Goal: Information Seeking & Learning: Learn about a topic

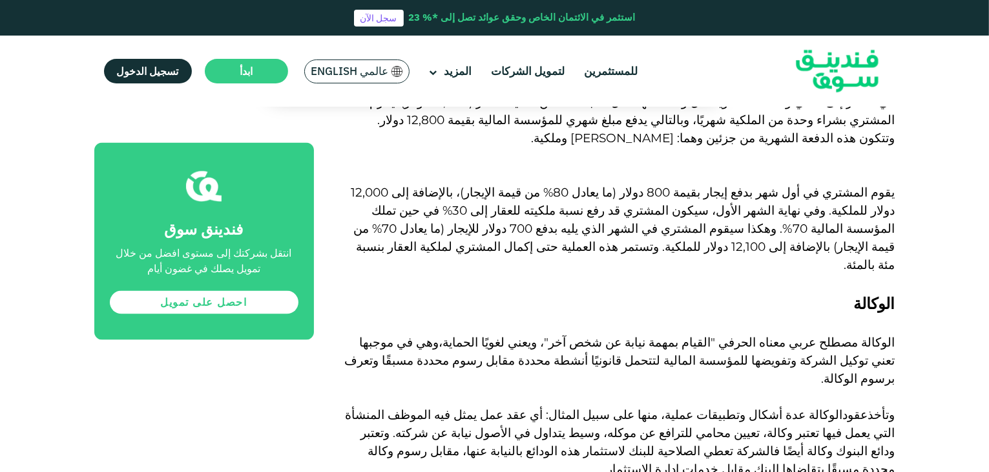
scroll to position [2310, 0]
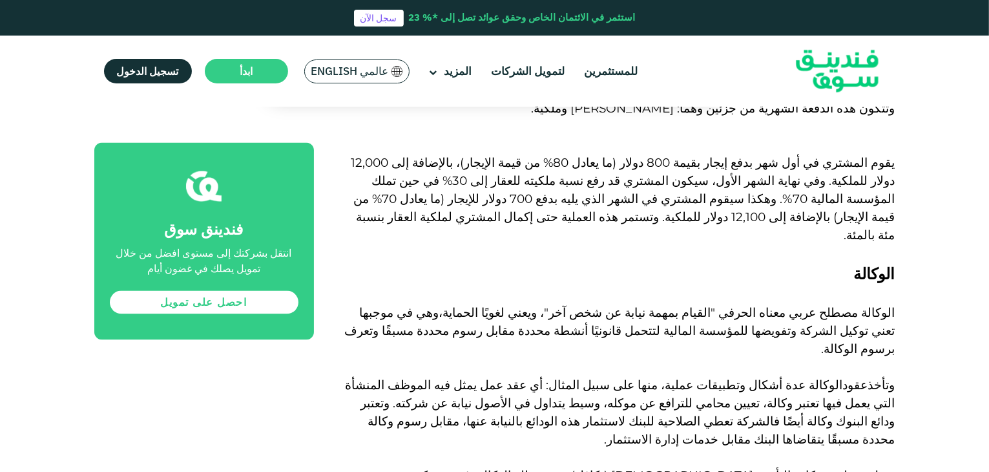
scroll to position [2339, 0]
drag, startPoint x: 338, startPoint y: 315, endPoint x: 367, endPoint y: 315, distance: 29.1
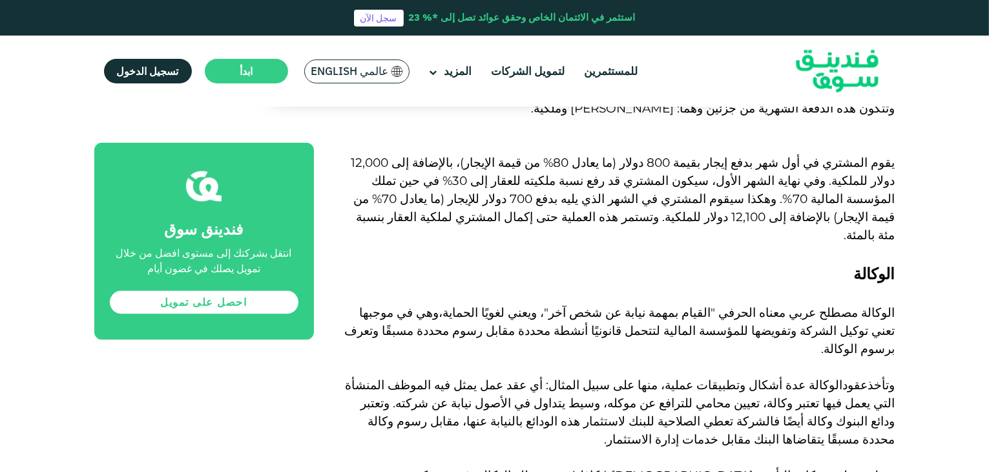
drag, startPoint x: 856, startPoint y: 186, endPoint x: 514, endPoint y: 311, distance: 363.3
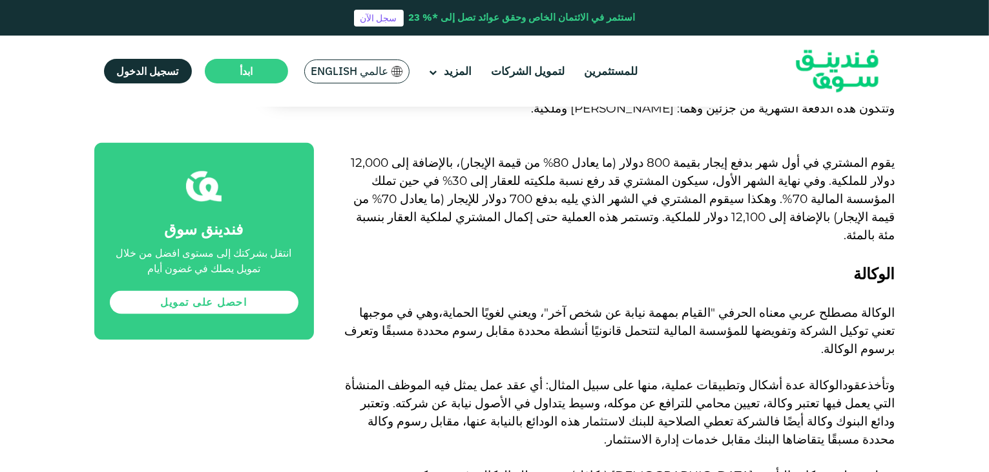
drag, startPoint x: 853, startPoint y: 189, endPoint x: 848, endPoint y: 202, distance: 13.3
drag, startPoint x: 847, startPoint y: 215, endPoint x: 824, endPoint y: 220, distance: 24.0
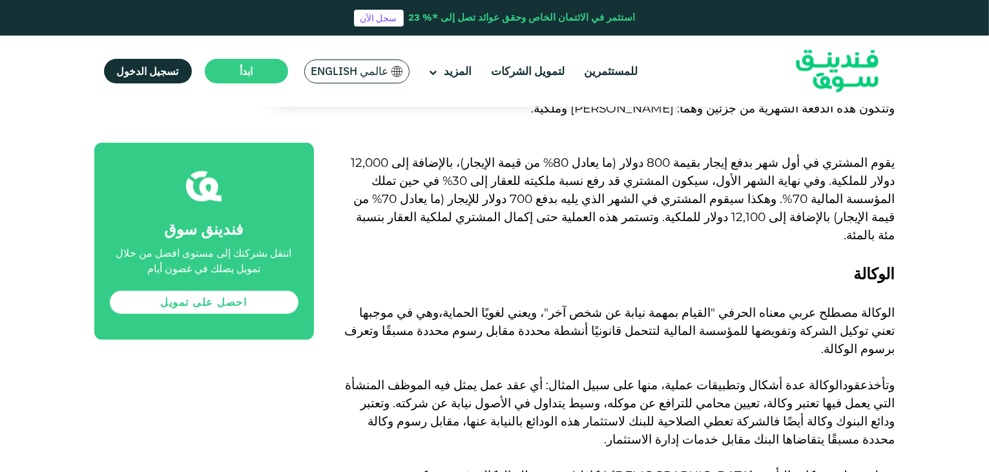
drag, startPoint x: 347, startPoint y: 315, endPoint x: 386, endPoint y: 319, distance: 39.0
drag, startPoint x: 345, startPoint y: 312, endPoint x: 377, endPoint y: 310, distance: 31.8
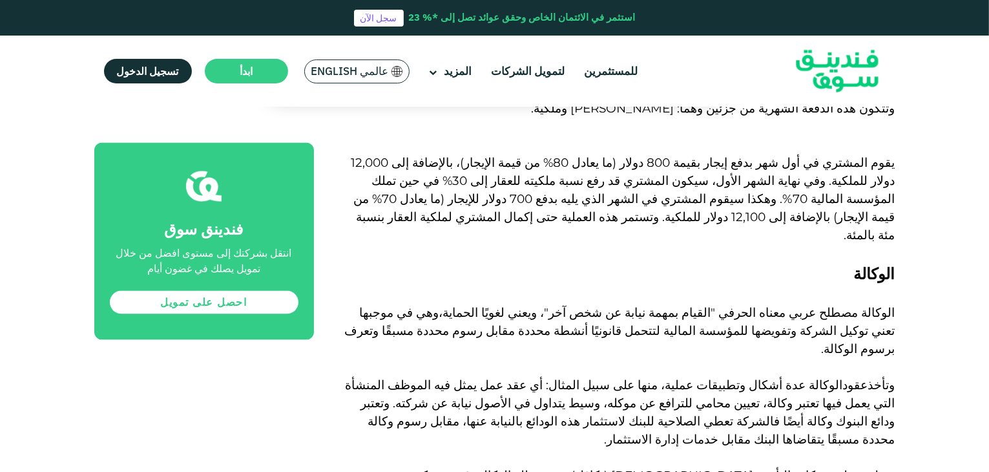
drag, startPoint x: 347, startPoint y: 311, endPoint x: 357, endPoint y: 311, distance: 9.7
drag, startPoint x: 370, startPoint y: 311, endPoint x: 377, endPoint y: 310, distance: 7.8
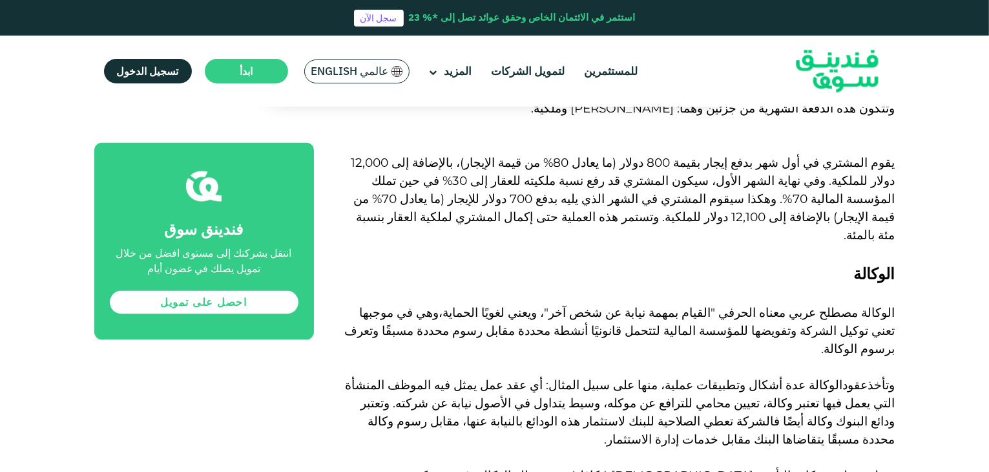
drag, startPoint x: 853, startPoint y: 178, endPoint x: 707, endPoint y: 255, distance: 164.8
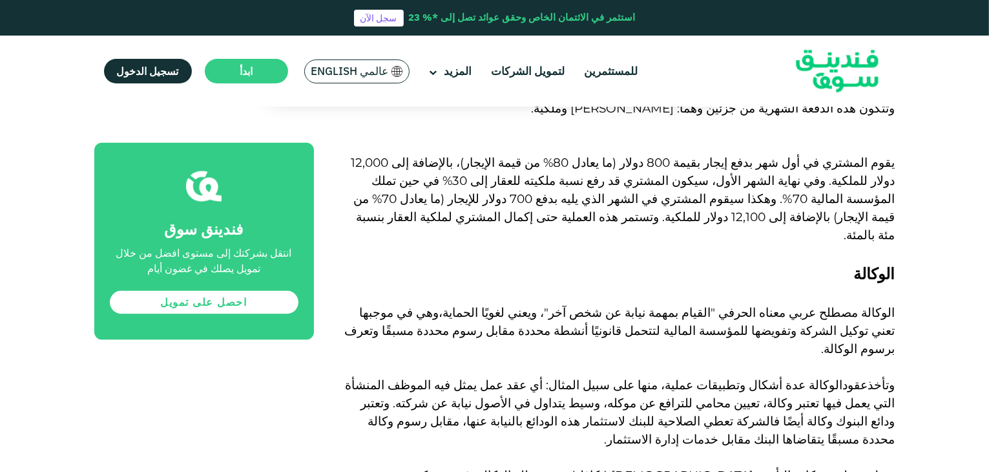
drag, startPoint x: 869, startPoint y: 184, endPoint x: 792, endPoint y: 290, distance: 131.5
drag, startPoint x: 870, startPoint y: 171, endPoint x: 884, endPoint y: 335, distance: 164.1
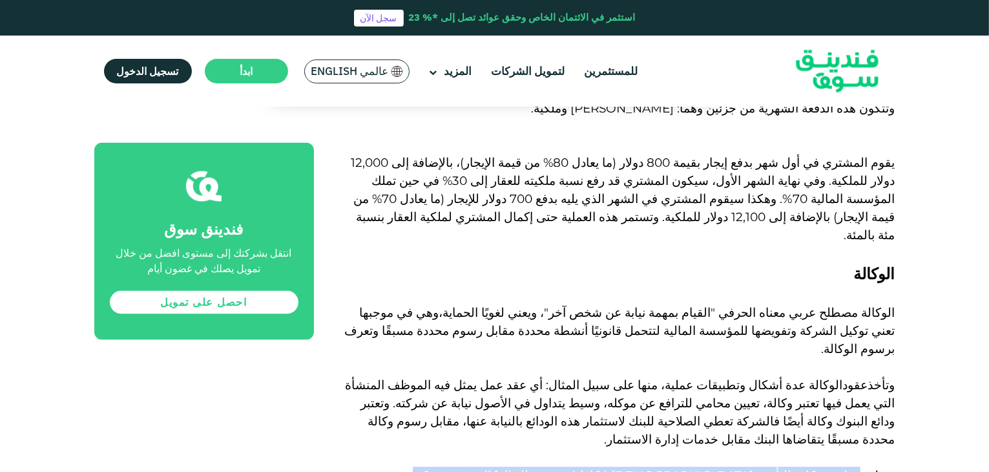
copy div "lor ipsum dolorsi ametconse (adipi) eli sedd eiusmod، tempo inci utlabor etdol …"
